Goal: Information Seeking & Learning: Learn about a topic

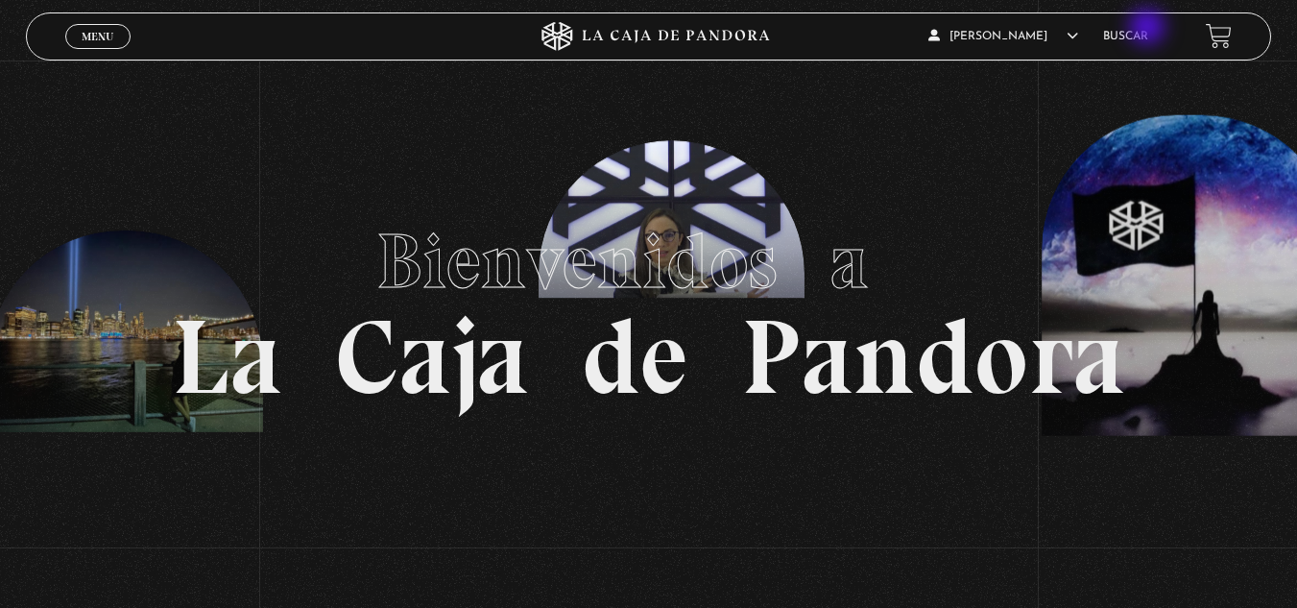
click at [1148, 29] on li "Buscar" at bounding box center [1125, 36] width 45 height 30
click at [1143, 35] on link "Buscar" at bounding box center [1125, 37] width 45 height 12
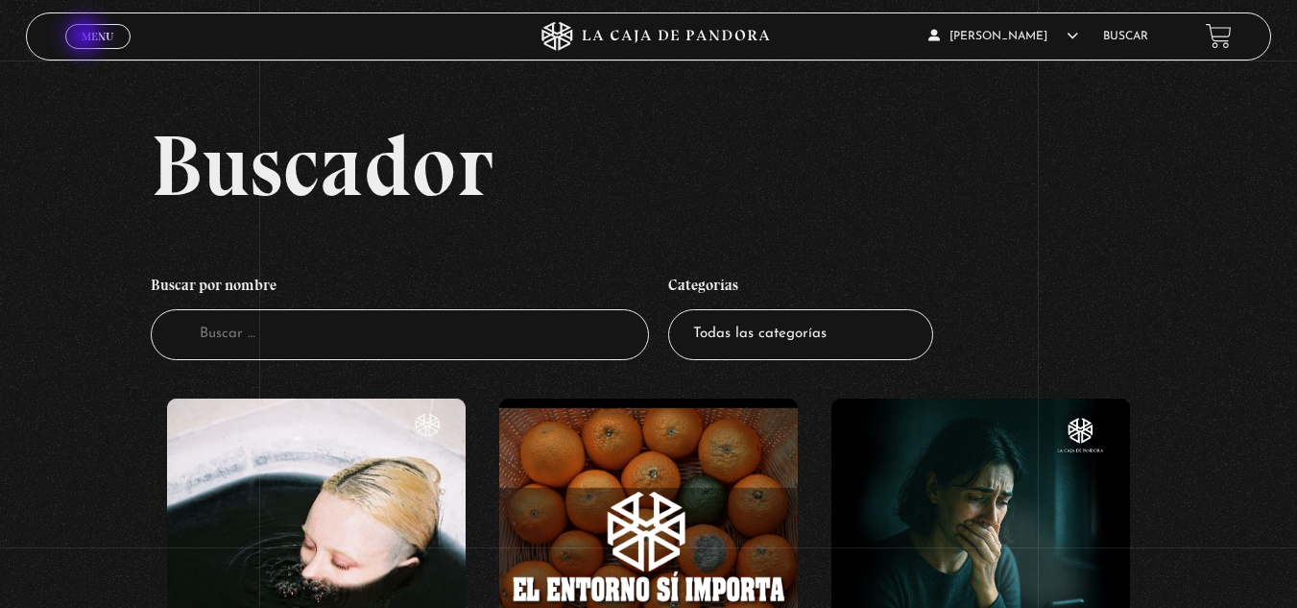
click at [88, 37] on span "Menu" at bounding box center [98, 37] width 32 height 12
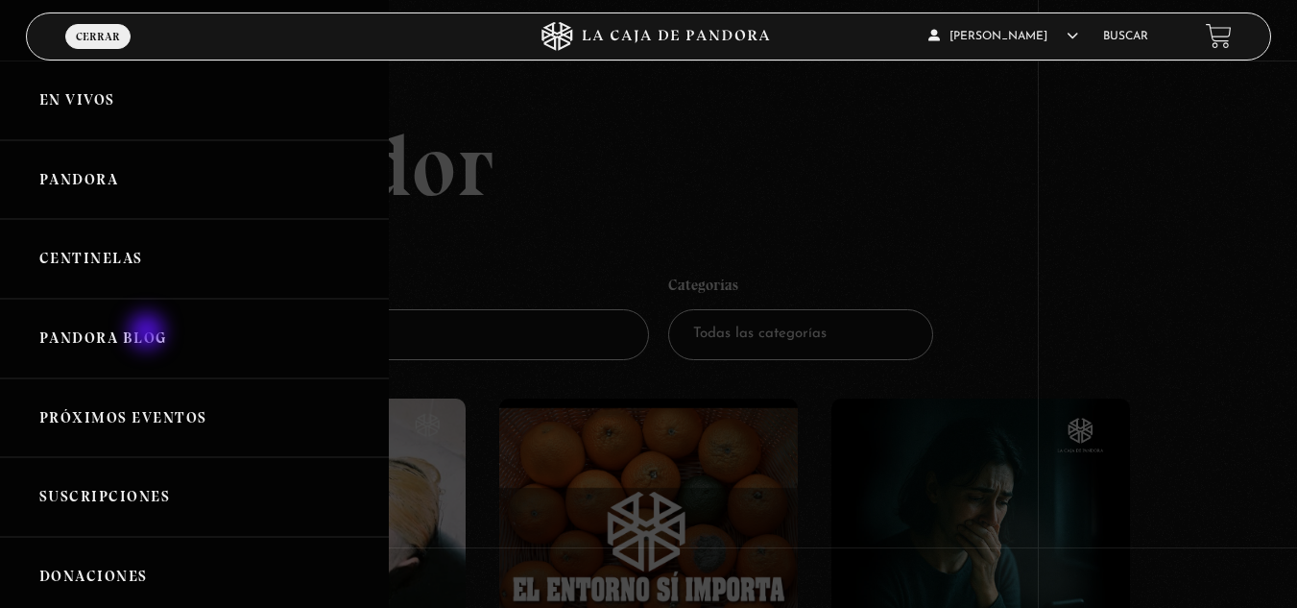
click at [149, 333] on link "Pandora Blog" at bounding box center [194, 339] width 389 height 80
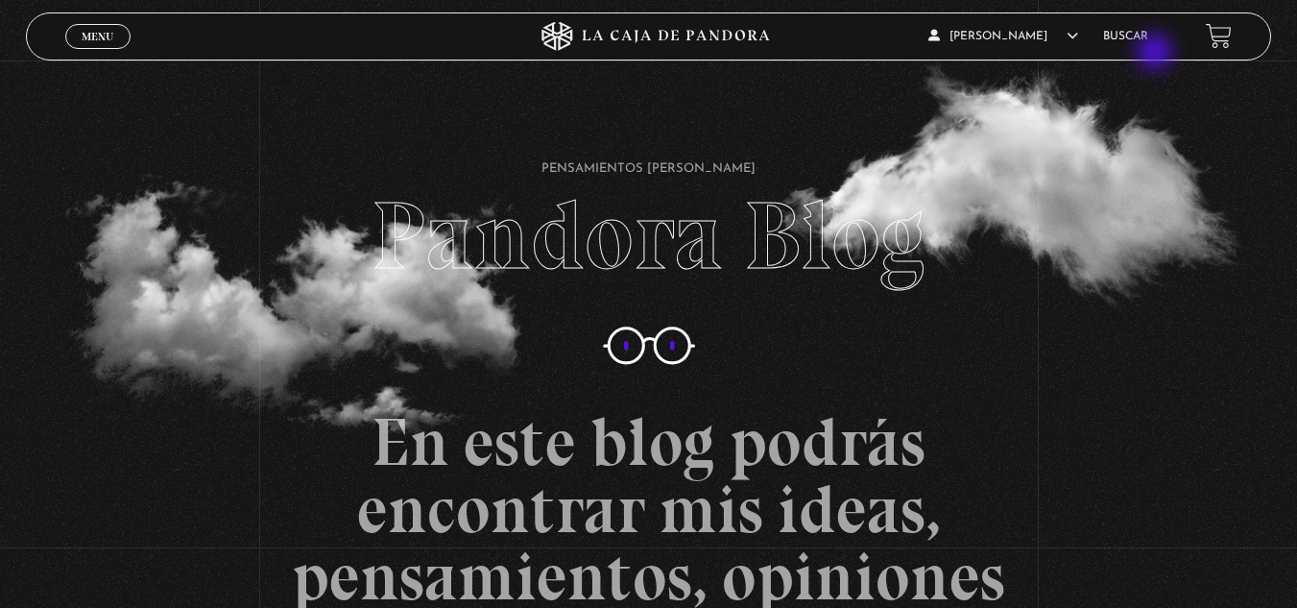
click at [1157, 54] on div "Glenda Mejias Blanco En vivos Pandora Centinelas Mi cuenta Salir Buscar" at bounding box center [1037, 35] width 389 height 45
click at [1148, 42] on link "Buscar" at bounding box center [1125, 37] width 45 height 12
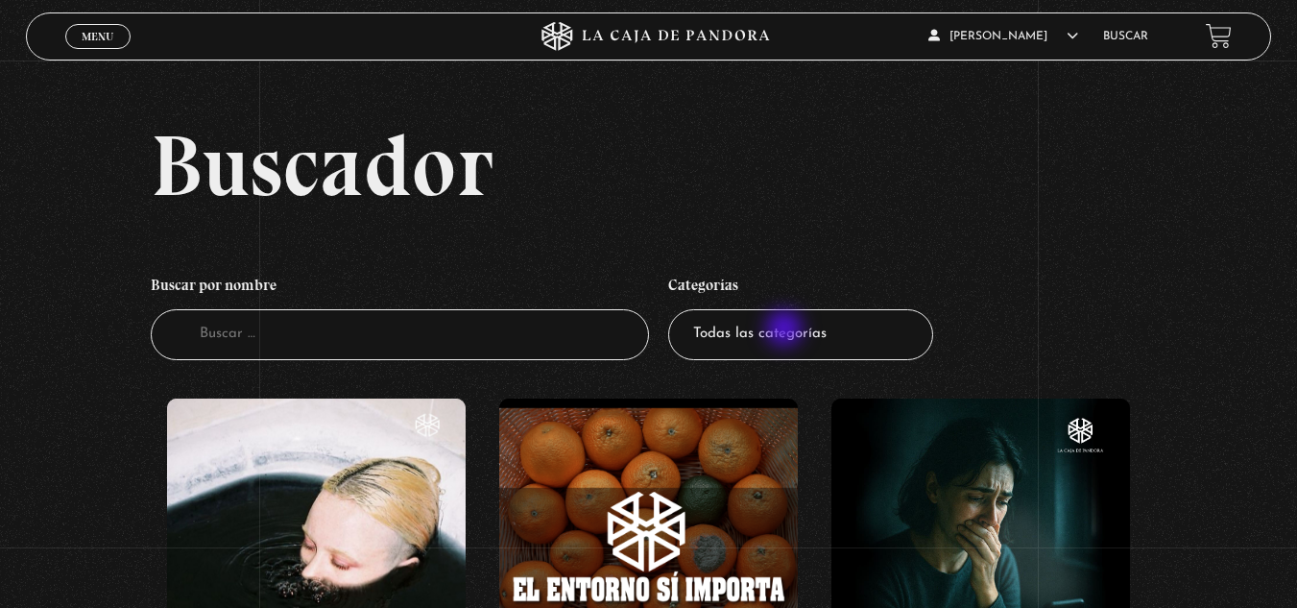
click at [786, 330] on select "Todas las categorías 11:11 Humanitario (1) Amo los [DATE] (4) Análisis de serie…" at bounding box center [800, 334] width 265 height 51
select select "teorias-de-conspiracion"
click at [675, 309] on select "Todas las categorías 11:11 Humanitario (1) Amo los [DATE] (4) Análisis de serie…" at bounding box center [800, 334] width 265 height 51
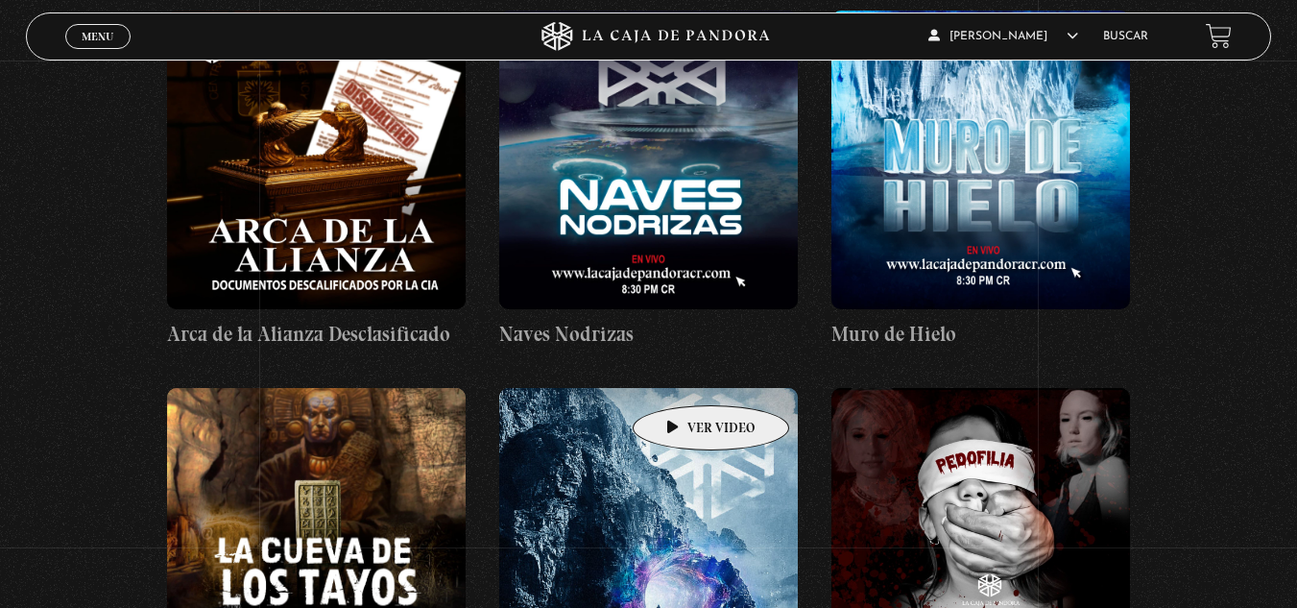
scroll to position [192, 0]
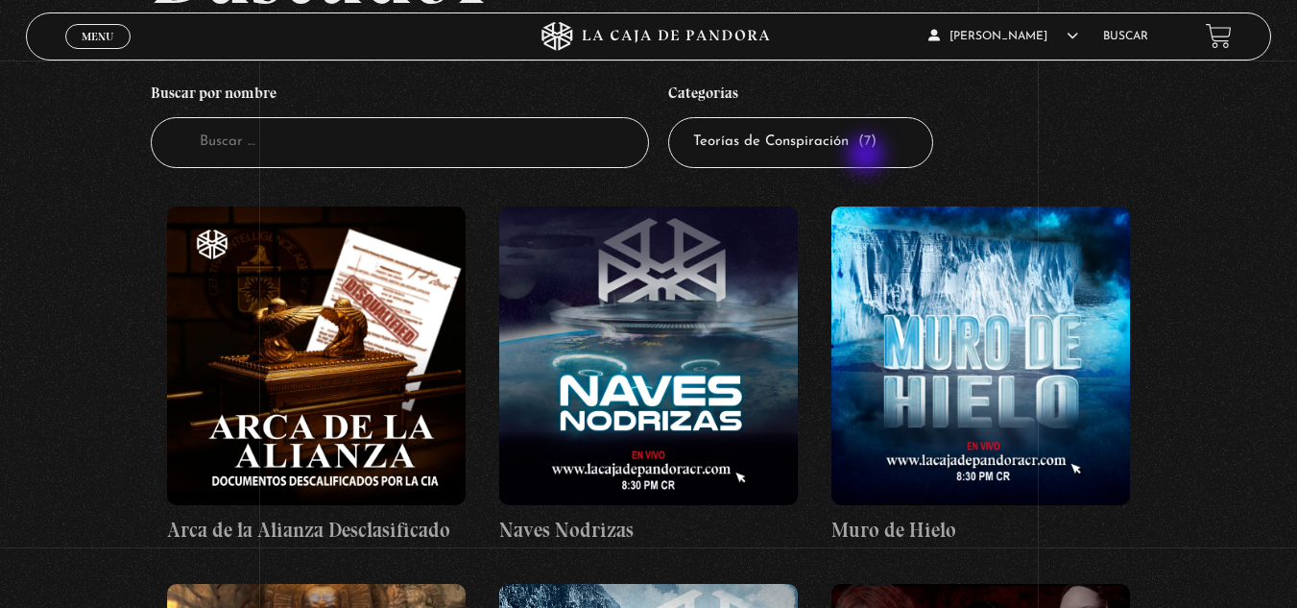
click at [868, 156] on select "Todas las categorías 11:11 Humanitario (1) Amo los [DATE] (4) Análisis de serie…" at bounding box center [800, 142] width 265 height 51
select select "paranormal"
click at [675, 117] on select "Todas las categorías 11:11 Humanitario (1) Amo los [DATE] (4) Análisis de serie…" at bounding box center [800, 142] width 265 height 51
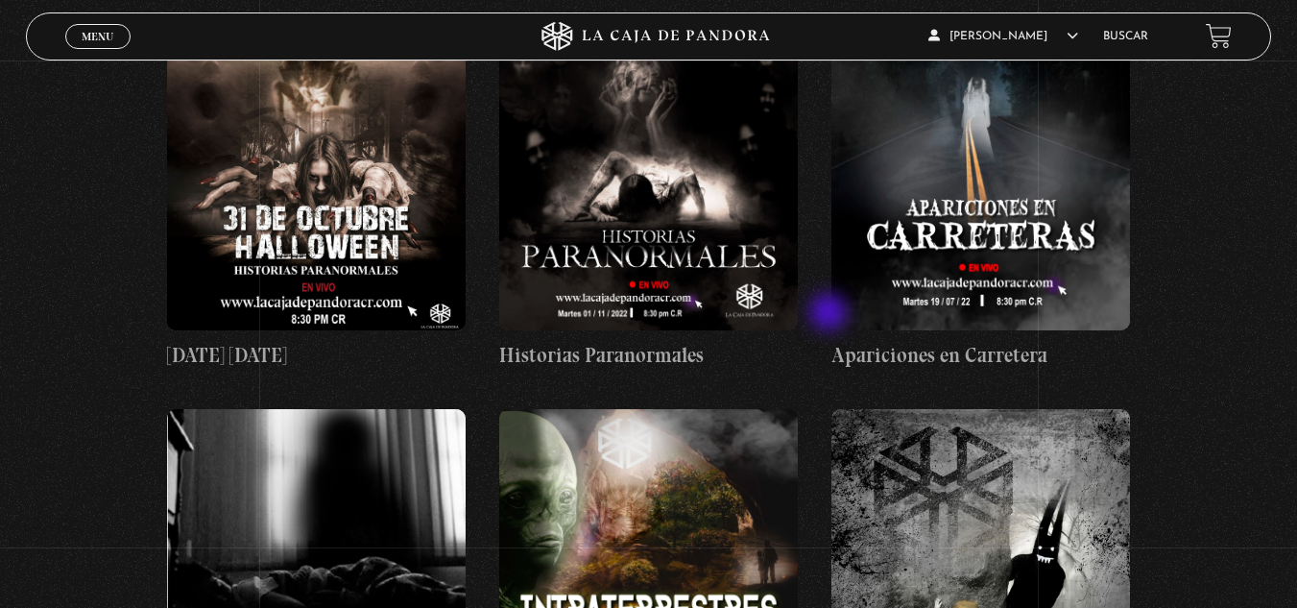
scroll to position [192, 0]
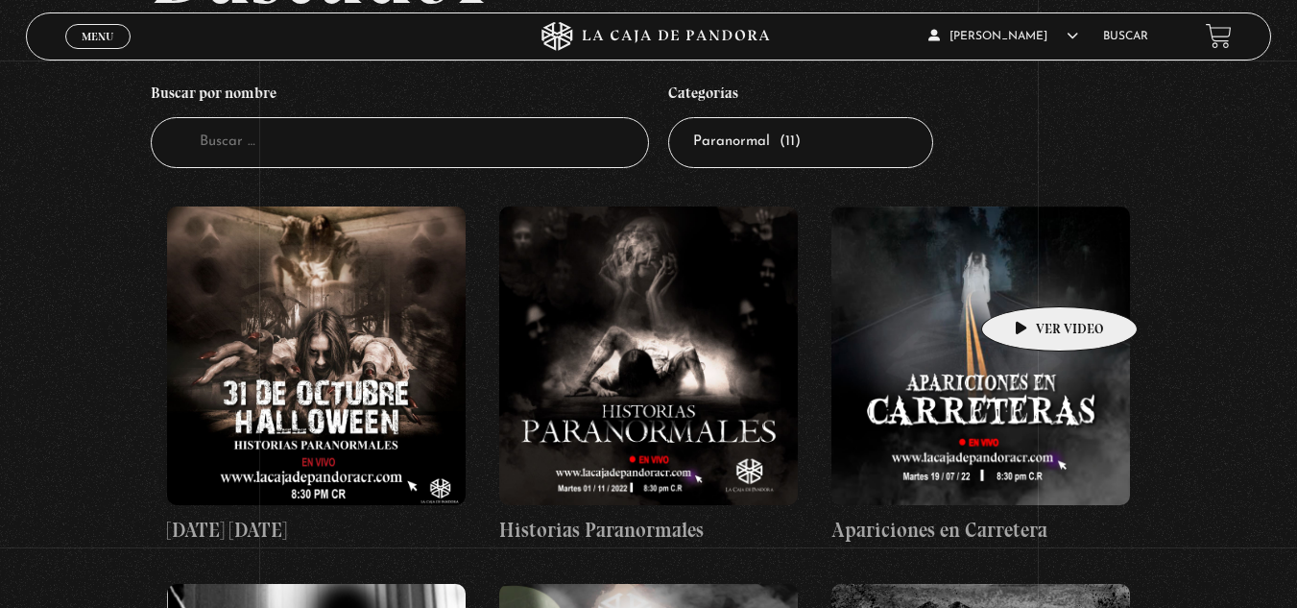
click at [1029, 277] on figure at bounding box center [980, 355] width 299 height 299
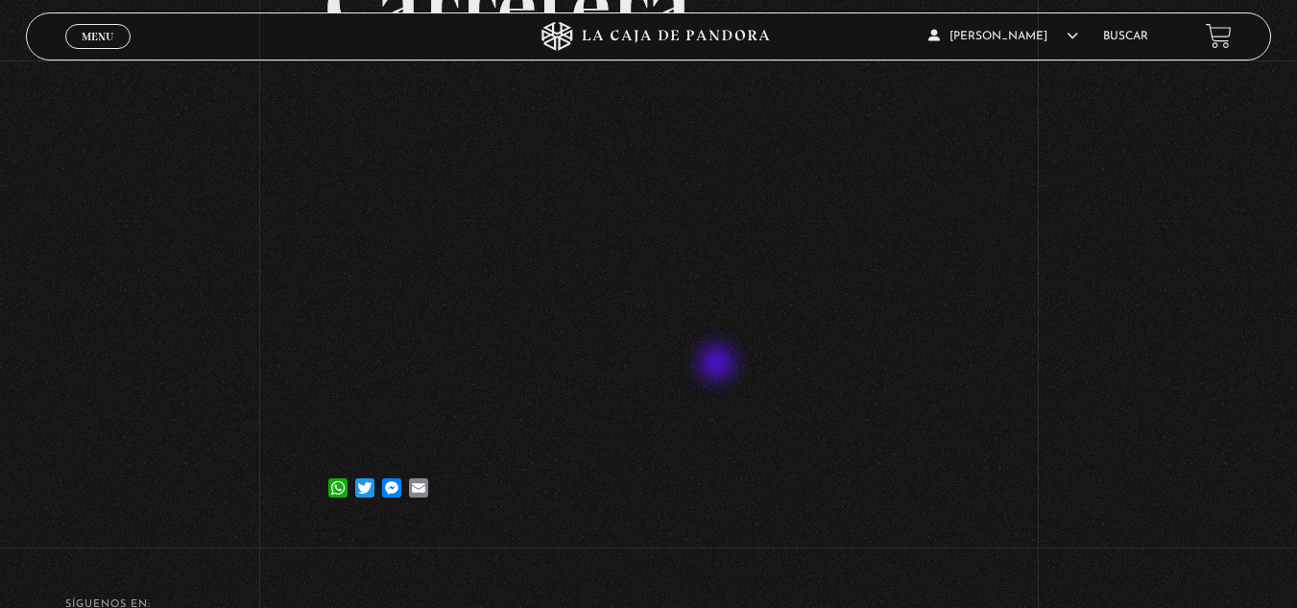
scroll to position [288, 0]
